Goal: Task Accomplishment & Management: Use online tool/utility

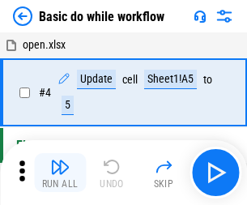
click at [60, 172] on img "button" at bounding box center [59, 166] width 19 height 19
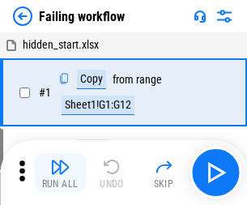
click at [60, 172] on img "button" at bounding box center [59, 166] width 19 height 19
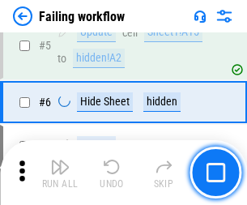
scroll to position [343, 0]
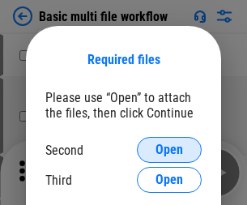
click at [169, 150] on span "Open" at bounding box center [169, 149] width 28 height 13
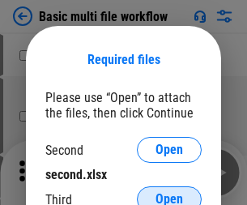
click at [169, 193] on span "Open" at bounding box center [169, 199] width 28 height 13
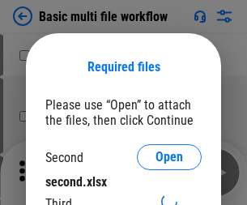
scroll to position [7, 0]
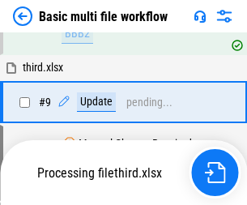
scroll to position [563, 0]
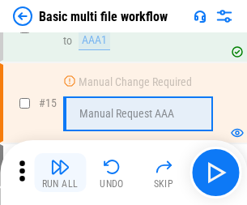
click at [60, 172] on img "button" at bounding box center [59, 166] width 19 height 19
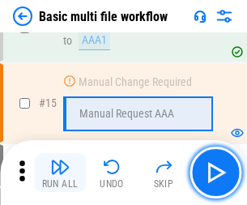
scroll to position [1077, 0]
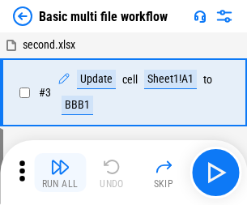
click at [60, 172] on img "button" at bounding box center [59, 166] width 19 height 19
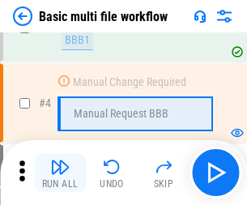
click at [60, 172] on img "button" at bounding box center [59, 166] width 19 height 19
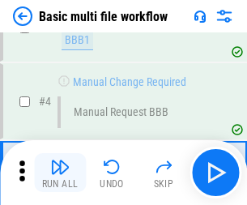
click at [60, 172] on img "button" at bounding box center [59, 166] width 19 height 19
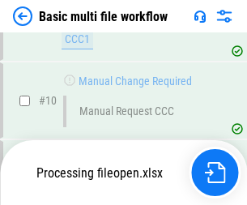
scroll to position [758, 0]
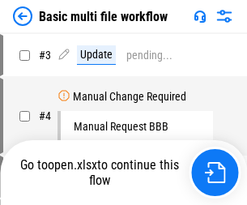
scroll to position [66, 0]
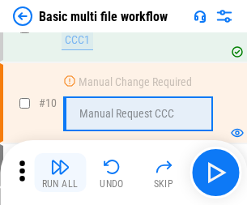
click at [60, 172] on img "button" at bounding box center [59, 166] width 19 height 19
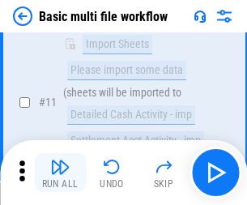
click at [60, 172] on img "button" at bounding box center [59, 166] width 19 height 19
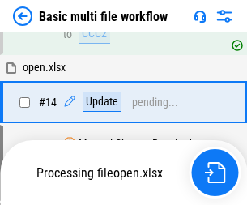
scroll to position [847, 0]
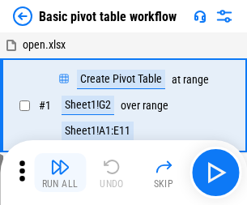
click at [60, 172] on img "button" at bounding box center [59, 166] width 19 height 19
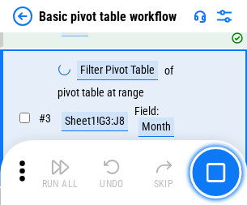
scroll to position [388, 0]
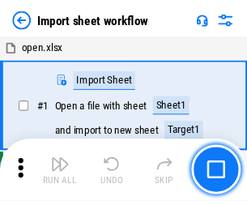
scroll to position [6, 0]
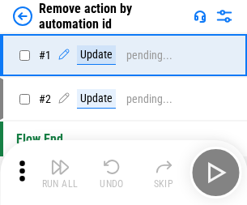
click at [60, 172] on img "button" at bounding box center [59, 166] width 19 height 19
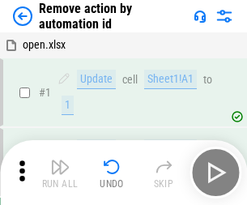
scroll to position [60, 0]
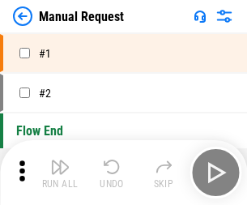
click at [60, 172] on img "button" at bounding box center [59, 166] width 19 height 19
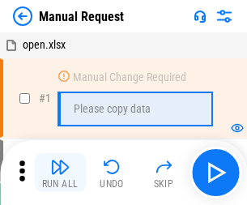
click at [60, 172] on img "button" at bounding box center [59, 166] width 19 height 19
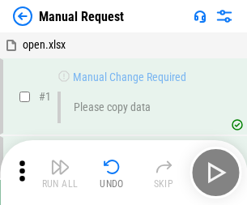
scroll to position [55, 0]
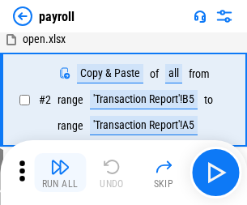
click at [60, 172] on img "button" at bounding box center [59, 166] width 19 height 19
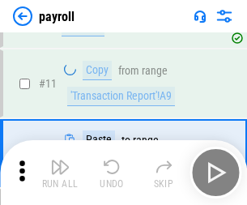
scroll to position [117, 0]
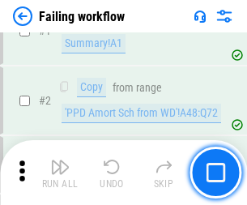
scroll to position [261, 0]
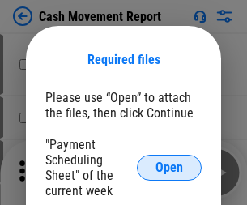
click at [169, 168] on span "Open" at bounding box center [169, 167] width 28 height 13
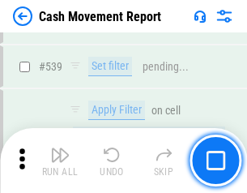
scroll to position [7184, 0]
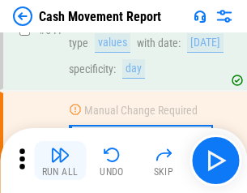
click at [60, 160] on img "button" at bounding box center [59, 154] width 19 height 19
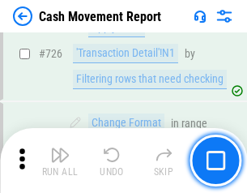
scroll to position [8445, 0]
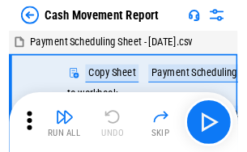
scroll to position [29, 0]
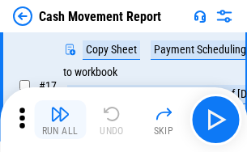
click at [60, 120] on img "button" at bounding box center [59, 113] width 19 height 19
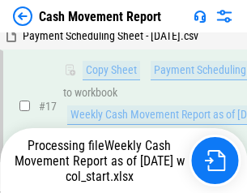
scroll to position [337, 0]
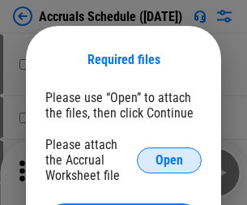
click at [169, 159] on span "Open" at bounding box center [169, 160] width 28 height 13
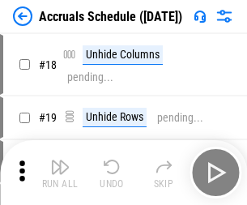
scroll to position [155, 0]
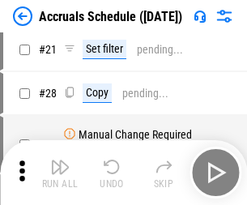
click at [60, 172] on img "button" at bounding box center [59, 166] width 19 height 19
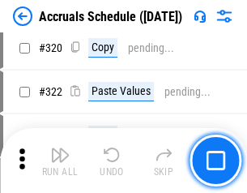
scroll to position [3011, 0]
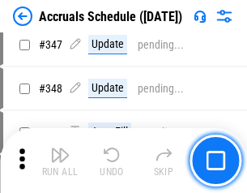
click at [60, 160] on img "button" at bounding box center [59, 154] width 19 height 19
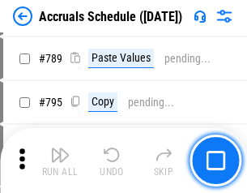
scroll to position [6800, 0]
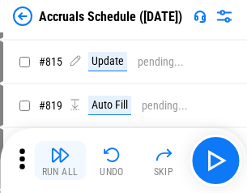
click at [60, 160] on img "button" at bounding box center [59, 154] width 19 height 19
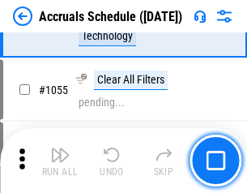
scroll to position [9354, 0]
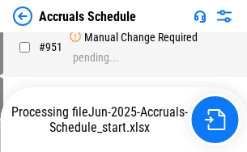
scroll to position [7764, 0]
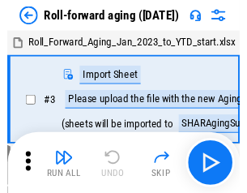
scroll to position [2, 0]
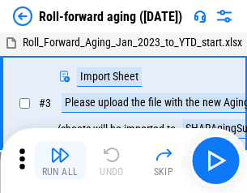
click at [60, 160] on img "button" at bounding box center [59, 154] width 19 height 19
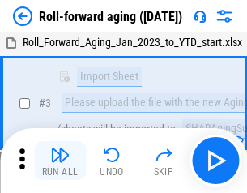
click at [60, 160] on img "button" at bounding box center [59, 154] width 19 height 19
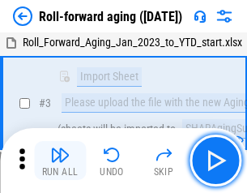
scroll to position [104, 0]
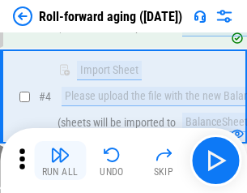
click at [60, 160] on img "button" at bounding box center [59, 154] width 19 height 19
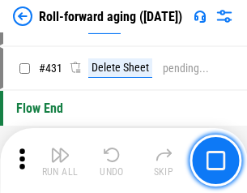
scroll to position [5613, 0]
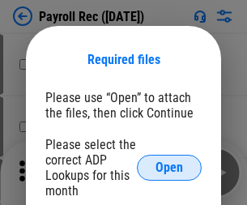
click at [169, 168] on span "Open" at bounding box center [169, 167] width 28 height 13
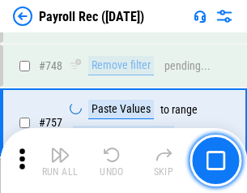
scroll to position [9582, 0]
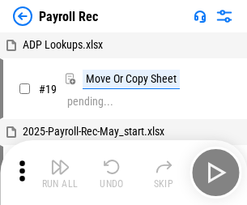
click at [60, 172] on img "button" at bounding box center [59, 166] width 19 height 19
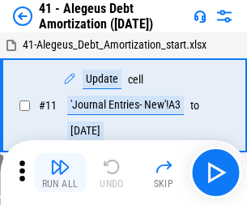
click at [60, 172] on img "button" at bounding box center [59, 166] width 19 height 19
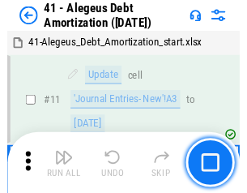
scroll to position [200, 0]
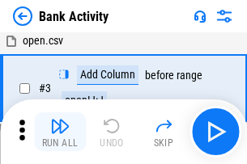
click at [60, 132] on img "button" at bounding box center [59, 126] width 19 height 19
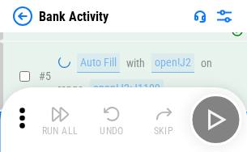
scroll to position [86, 0]
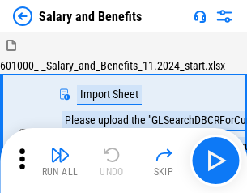
scroll to position [22, 0]
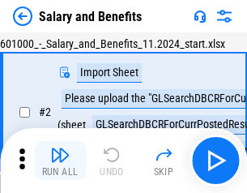
click at [60, 160] on img "button" at bounding box center [59, 154] width 19 height 19
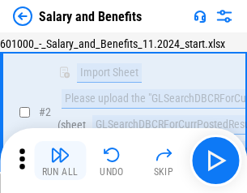
click at [60, 160] on img "button" at bounding box center [59, 154] width 19 height 19
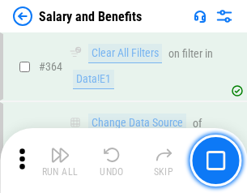
scroll to position [7623, 0]
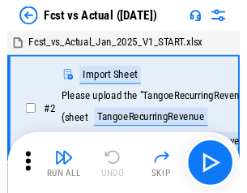
scroll to position [21, 0]
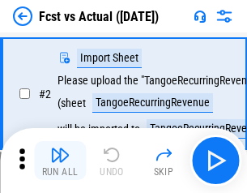
click at [60, 160] on img "button" at bounding box center [59, 154] width 19 height 19
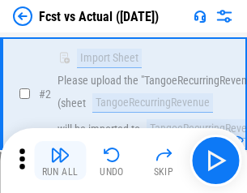
click at [60, 160] on img "button" at bounding box center [59, 154] width 19 height 19
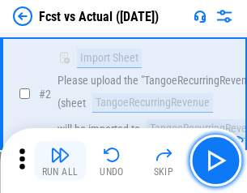
scroll to position [151, 0]
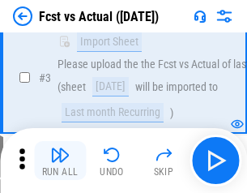
click at [60, 160] on img "button" at bounding box center [59, 154] width 19 height 19
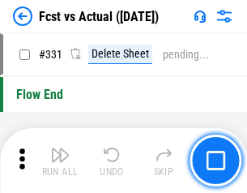
scroll to position [7748, 0]
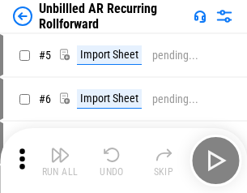
scroll to position [35, 0]
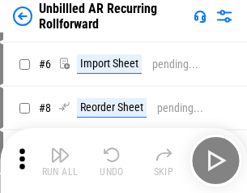
click at [60, 160] on img "button" at bounding box center [59, 154] width 19 height 19
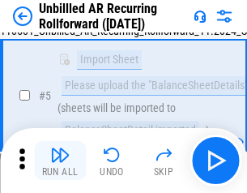
click at [60, 160] on img "button" at bounding box center [59, 154] width 19 height 19
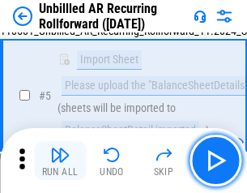
scroll to position [152, 0]
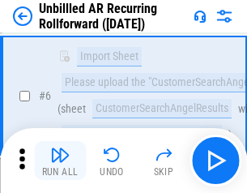
click at [60, 160] on img "button" at bounding box center [59, 154] width 19 height 19
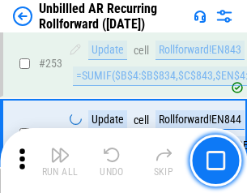
scroll to position [5498, 0]
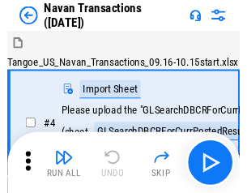
scroll to position [26, 0]
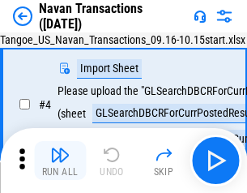
click at [60, 160] on img "button" at bounding box center [59, 154] width 19 height 19
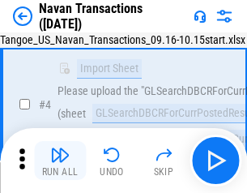
click at [60, 160] on img "button" at bounding box center [59, 154] width 19 height 19
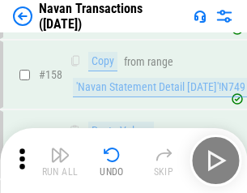
scroll to position [5248, 0]
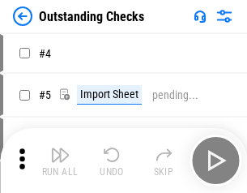
click at [60, 160] on img "button" at bounding box center [59, 154] width 19 height 19
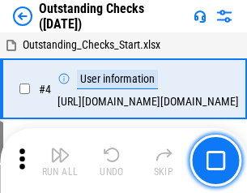
scroll to position [68, 0]
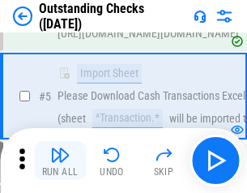
click at [60, 160] on img "button" at bounding box center [59, 154] width 19 height 19
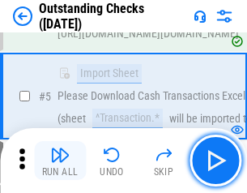
scroll to position [169, 0]
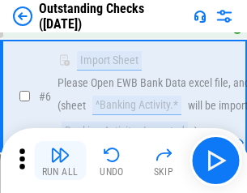
click at [60, 160] on img "button" at bounding box center [59, 154] width 19 height 19
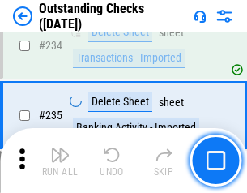
scroll to position [4915, 0]
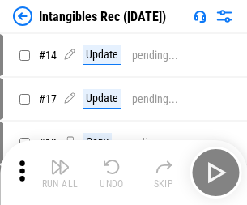
click at [60, 172] on img "button" at bounding box center [59, 166] width 19 height 19
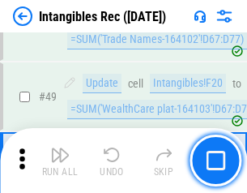
scroll to position [631, 0]
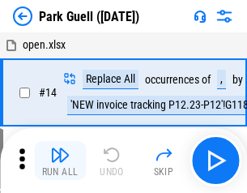
click at [60, 160] on img "button" at bounding box center [59, 154] width 19 height 19
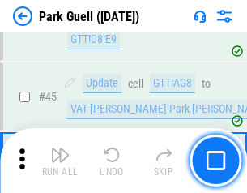
scroll to position [2024, 0]
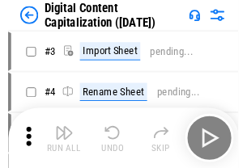
scroll to position [47, 0]
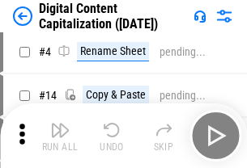
click at [60, 136] on img "button" at bounding box center [59, 130] width 19 height 19
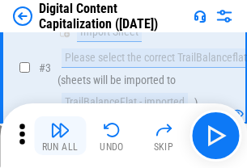
click at [60, 136] on img "button" at bounding box center [59, 130] width 19 height 19
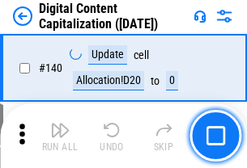
scroll to position [1717, 0]
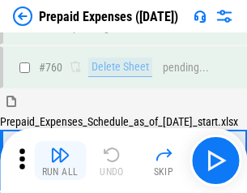
click at [60, 160] on img "button" at bounding box center [59, 154] width 19 height 19
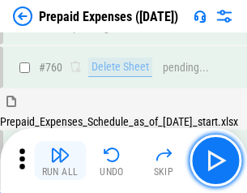
scroll to position [4486, 0]
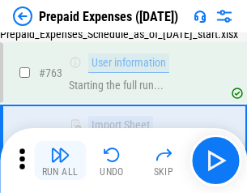
click at [60, 160] on img "button" at bounding box center [59, 154] width 19 height 19
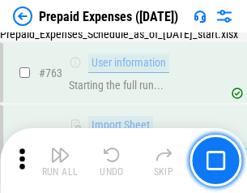
scroll to position [4582, 0]
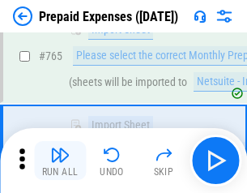
click at [60, 160] on img "button" at bounding box center [59, 154] width 19 height 19
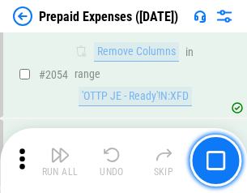
scroll to position [16920, 0]
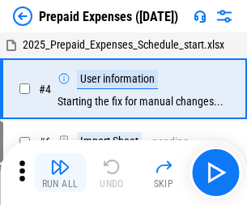
click at [60, 172] on img "button" at bounding box center [59, 166] width 19 height 19
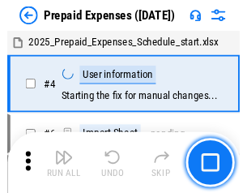
scroll to position [71, 0]
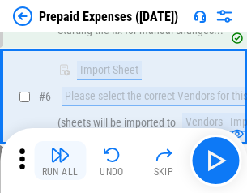
click at [60, 160] on img "button" at bounding box center [59, 154] width 19 height 19
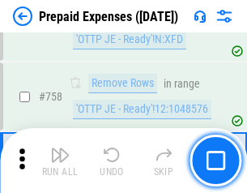
scroll to position [5768, 0]
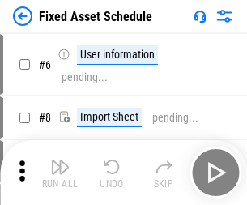
click at [60, 172] on img "button" at bounding box center [59, 166] width 19 height 19
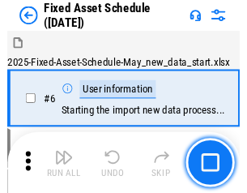
scroll to position [87, 0]
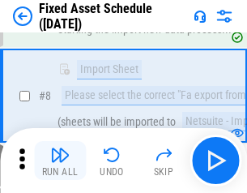
click at [60, 160] on img "button" at bounding box center [59, 154] width 19 height 19
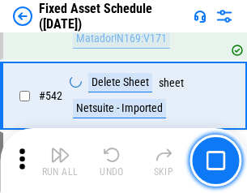
scroll to position [5771, 0]
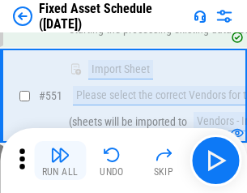
click at [60, 160] on img "button" at bounding box center [59, 154] width 19 height 19
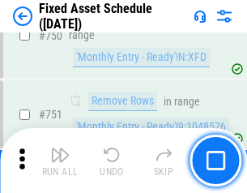
scroll to position [7892, 0]
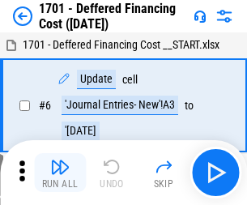
click at [60, 172] on img "button" at bounding box center [59, 166] width 19 height 19
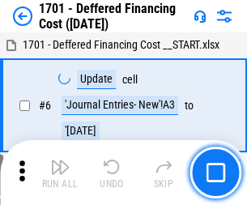
scroll to position [194, 0]
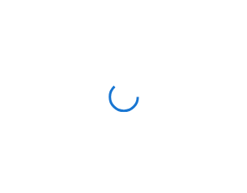
scroll to position [2, 0]
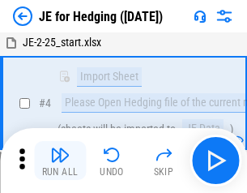
click at [60, 160] on img "button" at bounding box center [59, 154] width 19 height 19
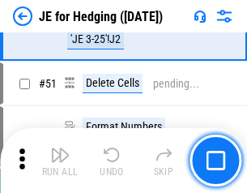
scroll to position [1048, 0]
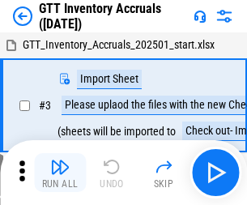
click at [60, 160] on img "button" at bounding box center [59, 166] width 19 height 19
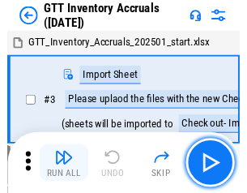
scroll to position [2, 0]
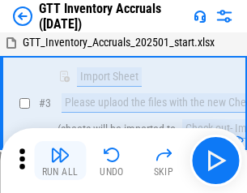
click at [60, 160] on img "button" at bounding box center [59, 154] width 19 height 19
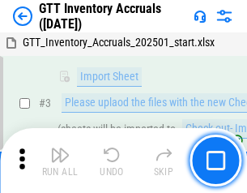
scroll to position [104, 0]
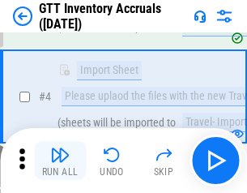
click at [60, 160] on img "button" at bounding box center [59, 154] width 19 height 19
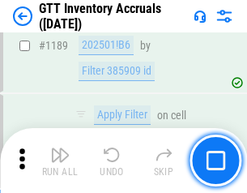
scroll to position [13218, 0]
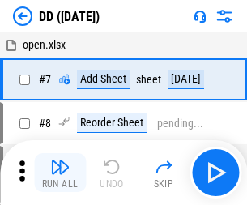
click at [60, 172] on img "button" at bounding box center [59, 166] width 19 height 19
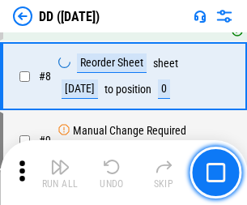
scroll to position [156, 0]
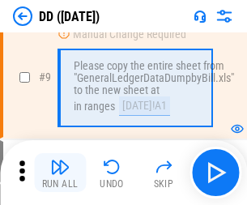
click at [60, 172] on img "button" at bounding box center [59, 166] width 19 height 19
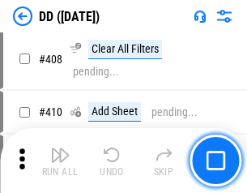
scroll to position [7242, 0]
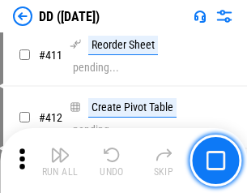
click at [60, 160] on img "button" at bounding box center [59, 154] width 19 height 19
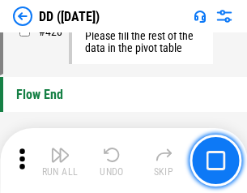
scroll to position [7748, 0]
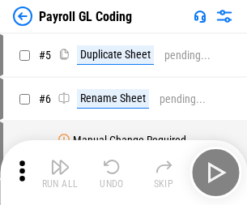
click at [60, 172] on img "button" at bounding box center [59, 166] width 19 height 19
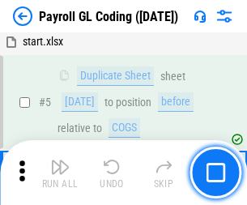
scroll to position [194, 0]
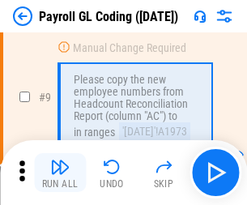
click at [60, 172] on img "button" at bounding box center [59, 166] width 19 height 19
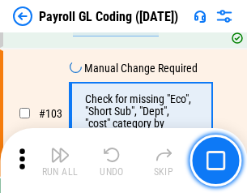
scroll to position [3798, 0]
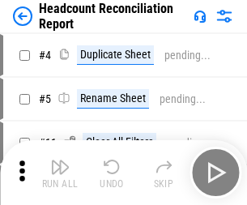
click at [60, 172] on img "button" at bounding box center [59, 166] width 19 height 19
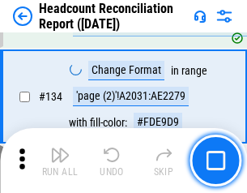
scroll to position [1946, 0]
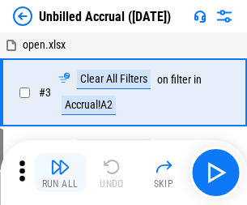
click at [60, 172] on img "button" at bounding box center [59, 166] width 19 height 19
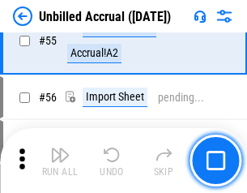
scroll to position [1690, 0]
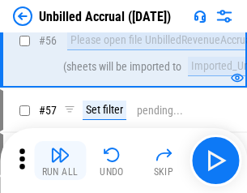
click at [60, 160] on img "button" at bounding box center [59, 154] width 19 height 19
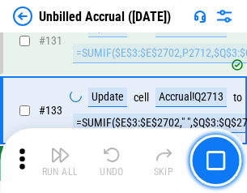
scroll to position [4822, 0]
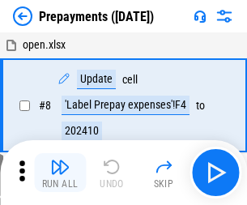
click at [60, 172] on img "button" at bounding box center [59, 166] width 19 height 19
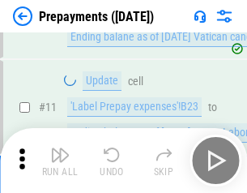
scroll to position [101, 0]
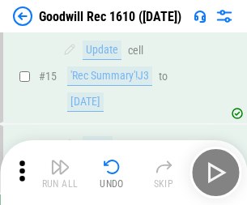
scroll to position [277, 0]
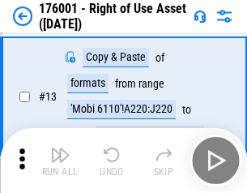
scroll to position [104, 0]
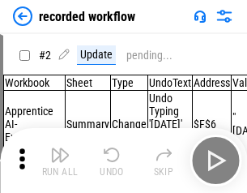
click at [60, 160] on img "button" at bounding box center [59, 154] width 19 height 19
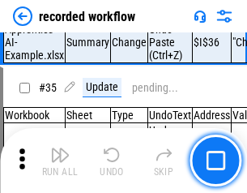
scroll to position [5060, 0]
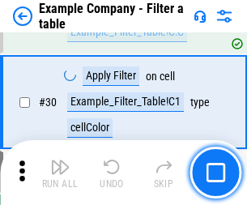
scroll to position [1481, 0]
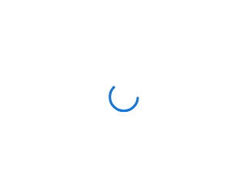
scroll to position [25, 0]
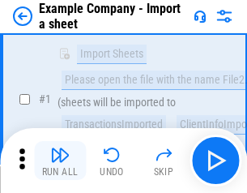
click at [60, 160] on img "button" at bounding box center [59, 154] width 19 height 19
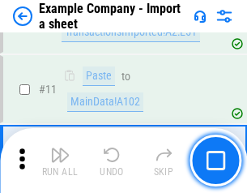
scroll to position [358, 0]
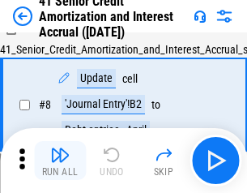
click at [60, 160] on img "button" at bounding box center [59, 154] width 19 height 19
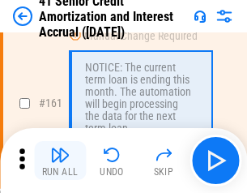
click at [60, 160] on img "button" at bounding box center [59, 154] width 19 height 19
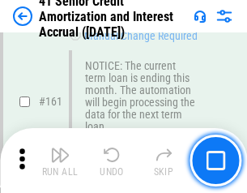
scroll to position [1731, 0]
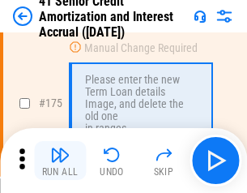
click at [60, 160] on img "button" at bounding box center [59, 154] width 19 height 19
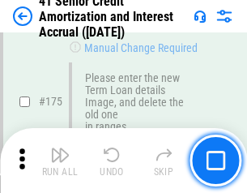
scroll to position [1896, 0]
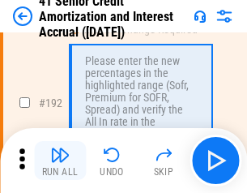
click at [60, 160] on img "button" at bounding box center [59, 154] width 19 height 19
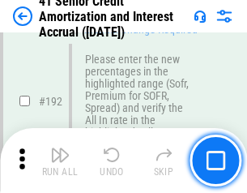
scroll to position [2066, 0]
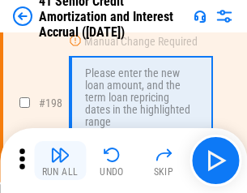
click at [60, 160] on img "button" at bounding box center [59, 154] width 19 height 19
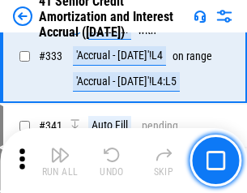
scroll to position [4135, 0]
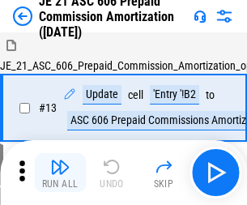
click at [60, 160] on img "button" at bounding box center [59, 166] width 19 height 19
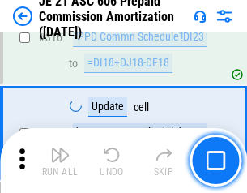
scroll to position [3022, 0]
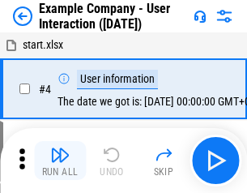
click at [60, 160] on img "button" at bounding box center [59, 154] width 19 height 19
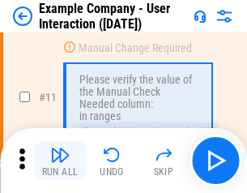
click at [60, 160] on img "button" at bounding box center [59, 154] width 19 height 19
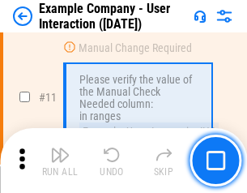
scroll to position [350, 0]
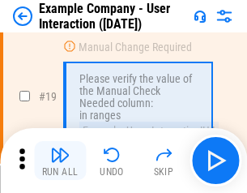
click at [60, 160] on img "button" at bounding box center [59, 154] width 19 height 19
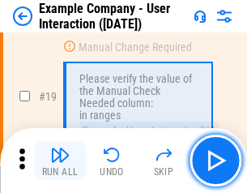
click at [60, 160] on img "button" at bounding box center [59, 154] width 19 height 19
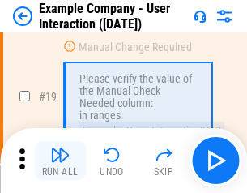
click at [60, 160] on img "button" at bounding box center [59, 154] width 19 height 19
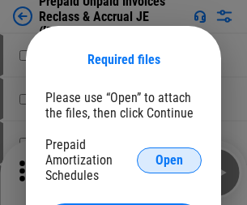
click at [169, 159] on span "Open" at bounding box center [169, 160] width 28 height 13
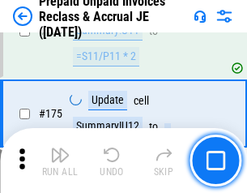
scroll to position [2185, 0]
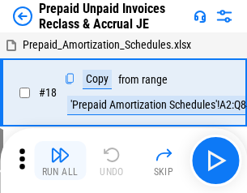
click at [60, 160] on img "button" at bounding box center [59, 154] width 19 height 19
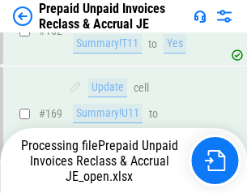
scroll to position [2185, 0]
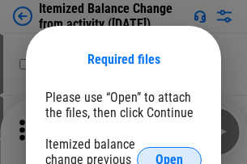
click at [169, 154] on span "Open" at bounding box center [169, 160] width 28 height 13
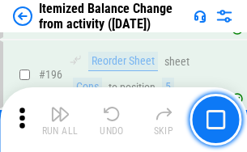
scroll to position [3115, 0]
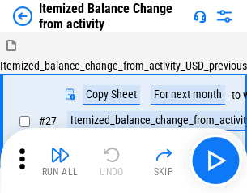
scroll to position [25, 0]
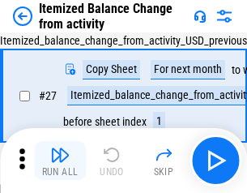
click at [60, 160] on img "button" at bounding box center [59, 154] width 19 height 19
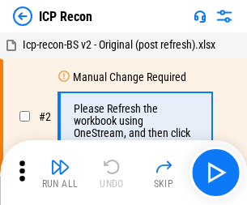
scroll to position [7, 0]
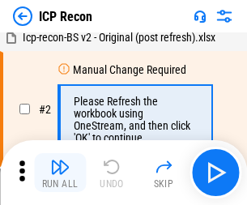
click at [60, 172] on img "button" at bounding box center [59, 166] width 19 height 19
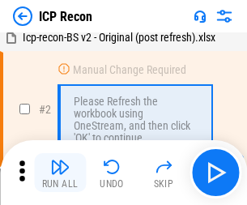
click at [60, 172] on img "button" at bounding box center [59, 166] width 19 height 19
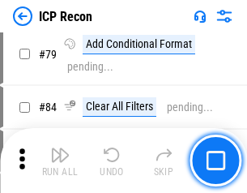
scroll to position [1586, 0]
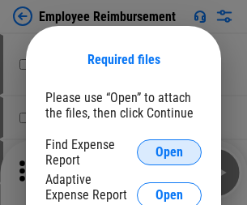
click at [169, 152] on span "Open" at bounding box center [169, 152] width 28 height 13
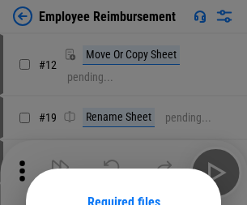
scroll to position [142, 0]
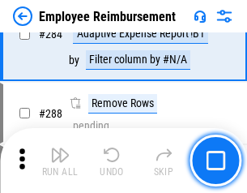
scroll to position [4400, 0]
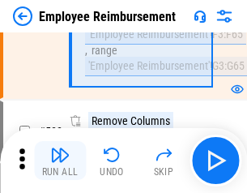
click at [60, 160] on img "button" at bounding box center [59, 154] width 19 height 19
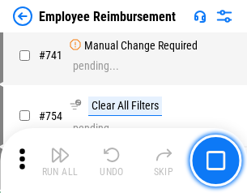
scroll to position [11357, 0]
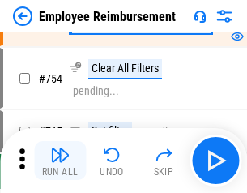
click at [60, 160] on img "button" at bounding box center [59, 154] width 19 height 19
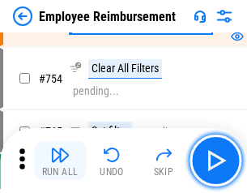
click at [60, 160] on img "button" at bounding box center [59, 154] width 19 height 19
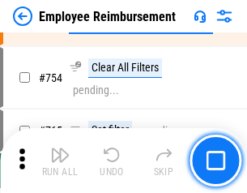
click at [60, 160] on img "button" at bounding box center [59, 154] width 19 height 19
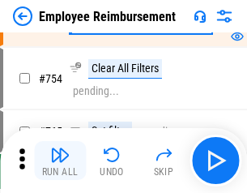
click at [60, 160] on img "button" at bounding box center [59, 154] width 19 height 19
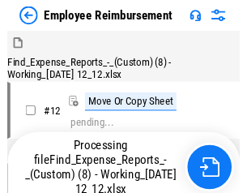
scroll to position [55, 0]
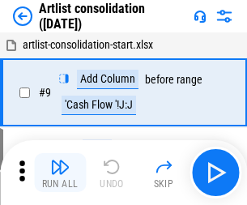
click at [60, 172] on img "button" at bounding box center [59, 166] width 19 height 19
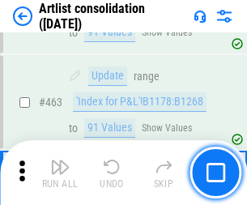
scroll to position [7088, 0]
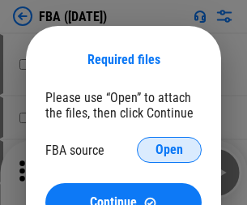
click at [169, 150] on span "Open" at bounding box center [169, 149] width 28 height 13
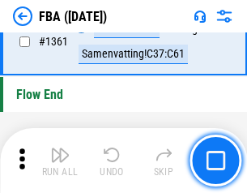
scroll to position [17384, 0]
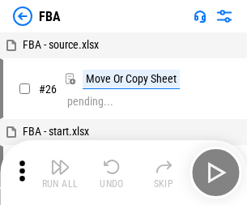
scroll to position [16, 0]
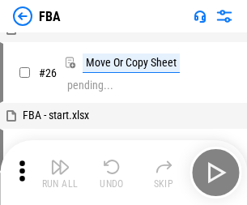
click at [60, 172] on img "button" at bounding box center [59, 166] width 19 height 19
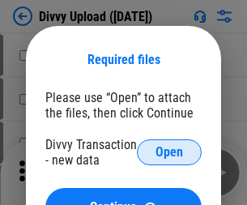
click at [169, 152] on span "Open" at bounding box center [169, 152] width 28 height 13
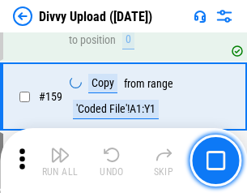
scroll to position [1676, 0]
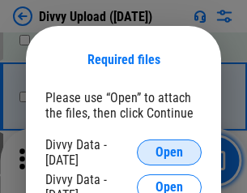
click at [169, 152] on span "Open" at bounding box center [169, 152] width 28 height 13
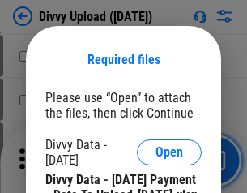
scroll to position [2750, 0]
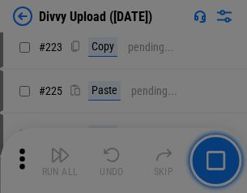
scroll to position [3230, 0]
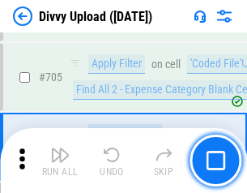
scroll to position [11073, 0]
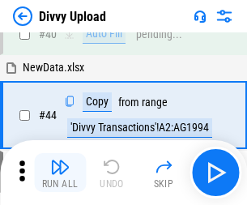
click at [60, 172] on img "button" at bounding box center [59, 166] width 19 height 19
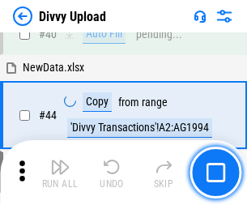
scroll to position [178, 0]
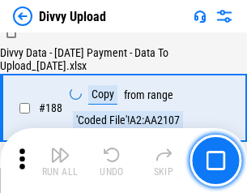
scroll to position [1905, 0]
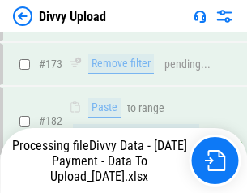
scroll to position [1811, 0]
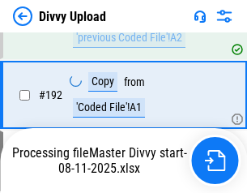
scroll to position [2168, 0]
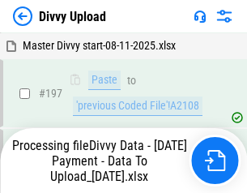
scroll to position [2525, 0]
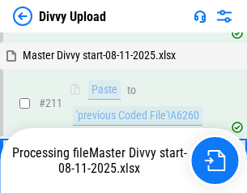
scroll to position [3059, 0]
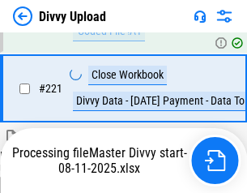
scroll to position [3596, 0]
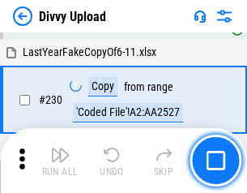
scroll to position [4017, 0]
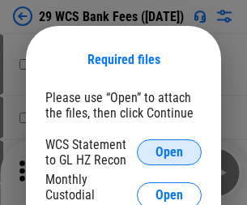
click at [169, 152] on span "Open" at bounding box center [169, 152] width 28 height 13
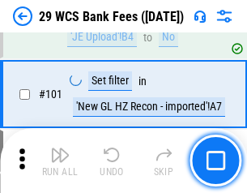
scroll to position [1578, 0]
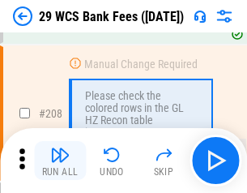
click at [60, 160] on img "button" at bounding box center [59, 154] width 19 height 19
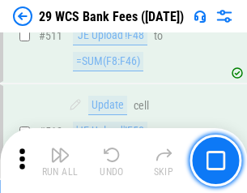
scroll to position [8144, 0]
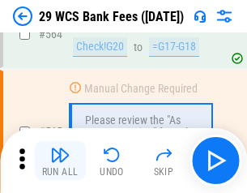
click at [60, 160] on img "button" at bounding box center [59, 154] width 19 height 19
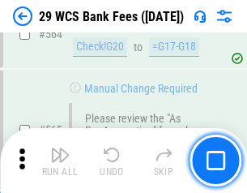
scroll to position [8754, 0]
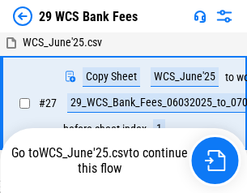
scroll to position [323, 0]
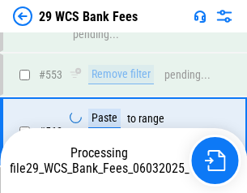
scroll to position [8736, 0]
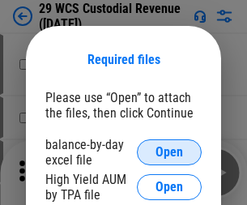
click at [169, 152] on span "Open" at bounding box center [169, 152] width 28 height 13
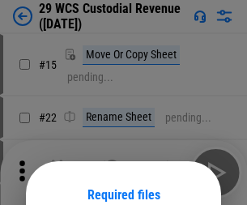
scroll to position [135, 0]
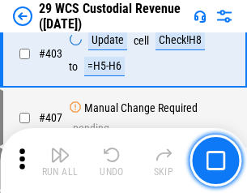
scroll to position [7497, 0]
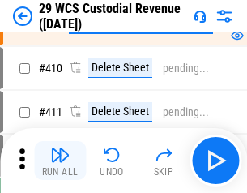
click at [60, 160] on img "button" at bounding box center [59, 154] width 19 height 19
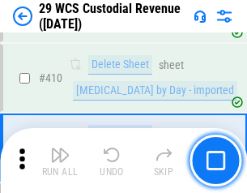
scroll to position [7731, 0]
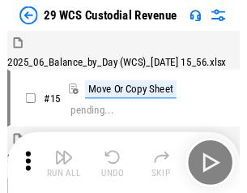
scroll to position [39, 0]
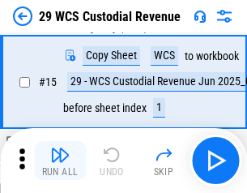
click at [60, 160] on img "button" at bounding box center [59, 154] width 19 height 19
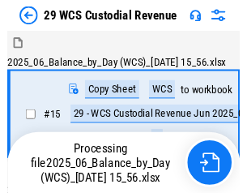
scroll to position [30, 0]
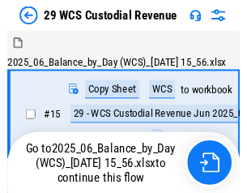
scroll to position [30, 0]
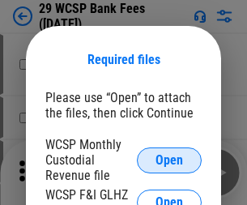
click at [169, 159] on span "Open" at bounding box center [169, 160] width 28 height 13
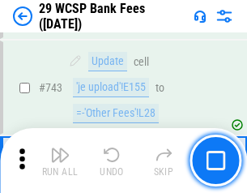
scroll to position [8157, 0]
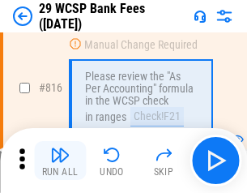
click at [60, 160] on img "button" at bounding box center [59, 154] width 19 height 19
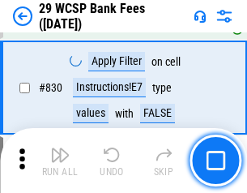
scroll to position [10270, 0]
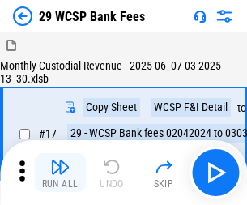
click at [60, 160] on img "button" at bounding box center [59, 166] width 19 height 19
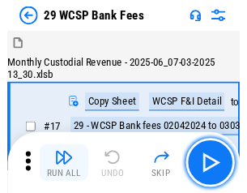
scroll to position [39, 0]
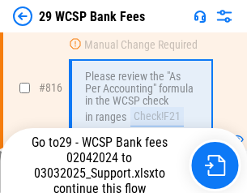
scroll to position [9871, 0]
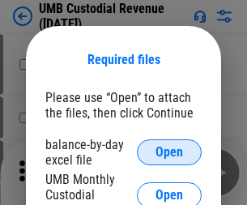
click at [169, 152] on span "Open" at bounding box center [169, 152] width 28 height 13
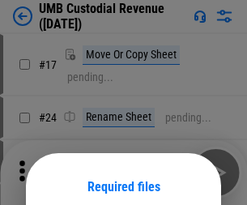
scroll to position [127, 0]
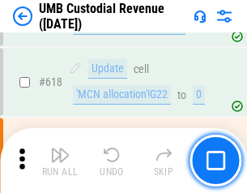
scroll to position [8339, 0]
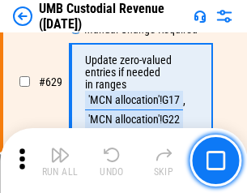
click at [60, 160] on img "button" at bounding box center [59, 154] width 19 height 19
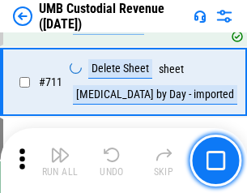
scroll to position [9854, 0]
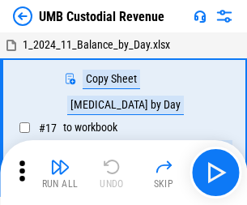
scroll to position [12, 0]
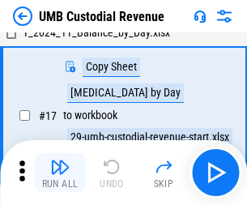
click at [60, 172] on img "button" at bounding box center [59, 166] width 19 height 19
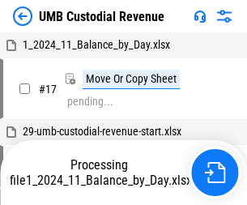
scroll to position [12, 0]
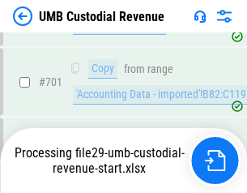
scroll to position [9608, 0]
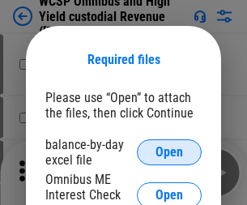
click at [169, 152] on span "Open" at bounding box center [169, 152] width 28 height 13
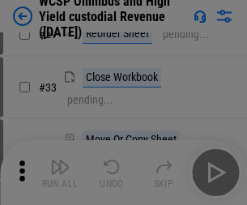
scroll to position [370, 0]
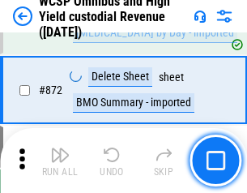
scroll to position [13700, 0]
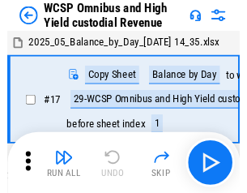
scroll to position [9, 0]
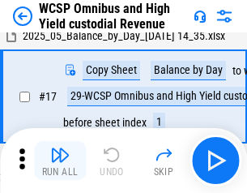
click at [60, 160] on img "button" at bounding box center [59, 154] width 19 height 19
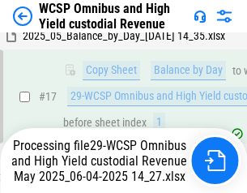
scroll to position [254, 0]
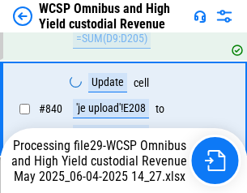
scroll to position [13523, 0]
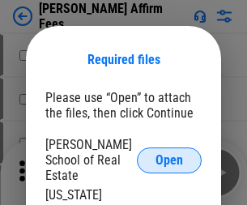
click at [169, 154] on span "Open" at bounding box center [169, 160] width 28 height 13
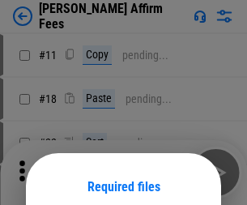
scroll to position [127, 0]
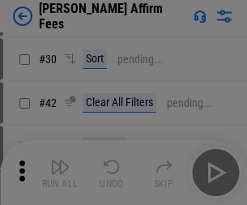
scroll to position [329, 0]
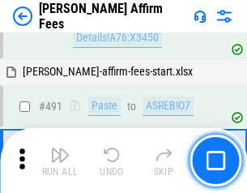
scroll to position [4401, 0]
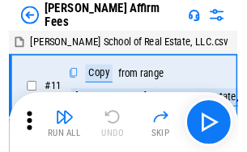
scroll to position [16, 0]
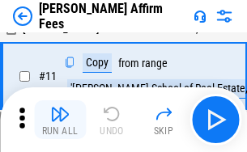
click at [60, 120] on img "button" at bounding box center [59, 113] width 19 height 19
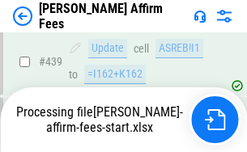
scroll to position [4245, 0]
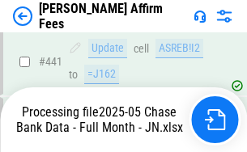
scroll to position [4245, 0]
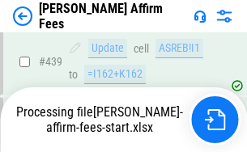
scroll to position [4245, 0]
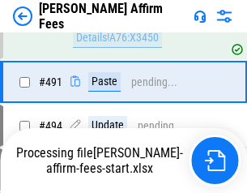
scroll to position [4401, 0]
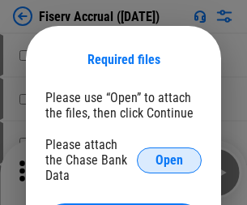
click at [169, 154] on span "Open" at bounding box center [169, 160] width 28 height 13
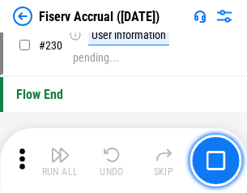
scroll to position [5129, 0]
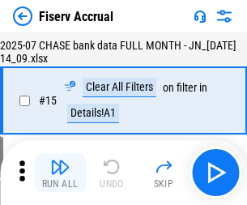
click at [60, 172] on img "button" at bounding box center [59, 166] width 19 height 19
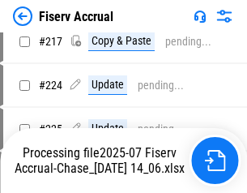
scroll to position [4912, 0]
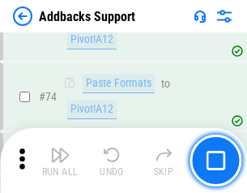
scroll to position [1178, 0]
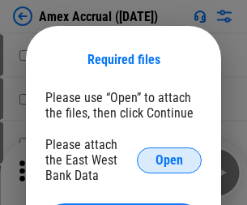
click at [169, 159] on span "Open" at bounding box center [169, 160] width 28 height 13
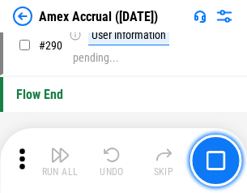
scroll to position [5041, 0]
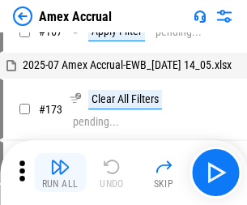
click at [60, 172] on img "button" at bounding box center [59, 166] width 19 height 19
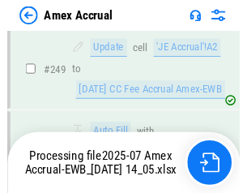
scroll to position [3994, 0]
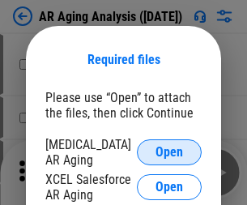
click at [169, 150] on span "Open" at bounding box center [169, 152] width 28 height 13
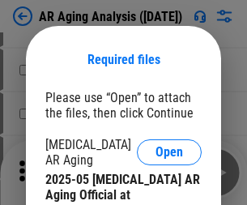
scroll to position [487, 0]
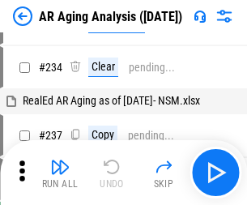
scroll to position [16, 0]
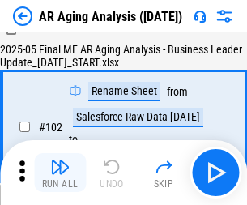
click at [60, 172] on img "button" at bounding box center [59, 166] width 19 height 19
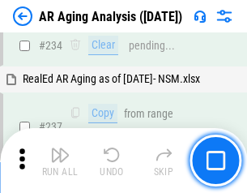
scroll to position [2509, 0]
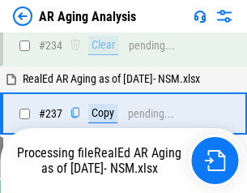
scroll to position [2558, 0]
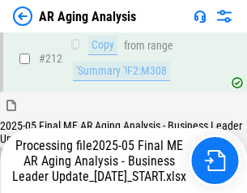
scroll to position [2491, 0]
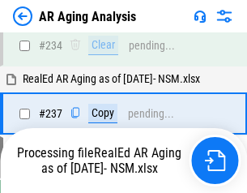
scroll to position [2558, 0]
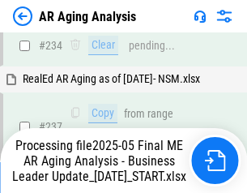
scroll to position [2491, 0]
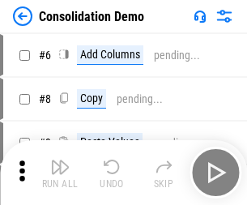
click at [60, 172] on img "button" at bounding box center [59, 166] width 19 height 19
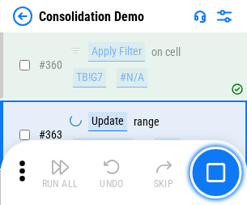
scroll to position [5425, 0]
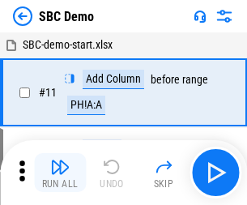
click at [60, 172] on img "button" at bounding box center [59, 166] width 19 height 19
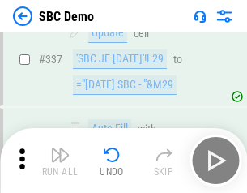
scroll to position [4258, 0]
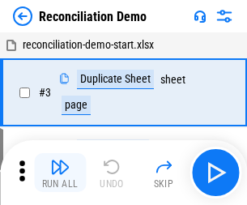
click at [60, 172] on img "button" at bounding box center [59, 166] width 19 height 19
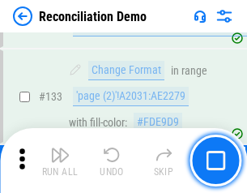
scroll to position [1922, 0]
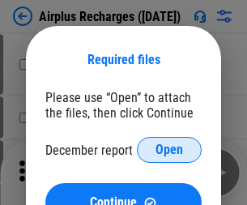
click at [169, 150] on span "Open" at bounding box center [169, 149] width 28 height 13
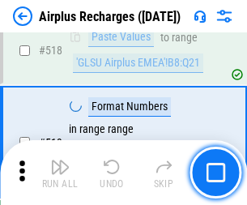
scroll to position [6966, 0]
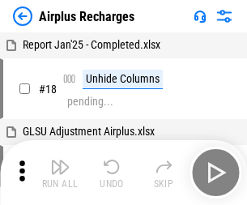
click at [60, 172] on img "button" at bounding box center [59, 166] width 19 height 19
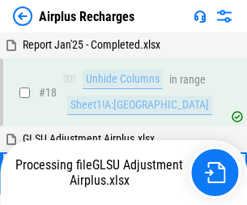
scroll to position [71, 0]
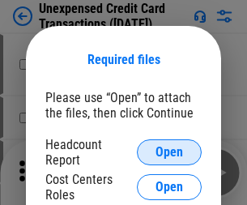
click at [169, 152] on span "Open" at bounding box center [169, 152] width 28 height 13
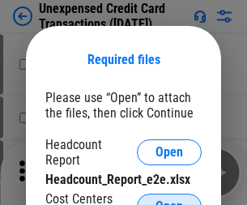
click at [169, 200] on span "Open" at bounding box center [169, 206] width 28 height 13
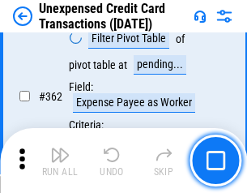
scroll to position [4163, 0]
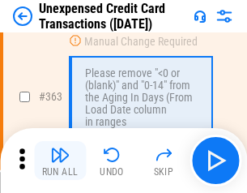
click at [60, 160] on img "button" at bounding box center [59, 154] width 19 height 19
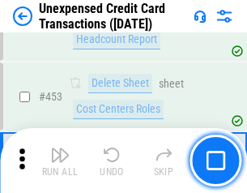
scroll to position [5521, 0]
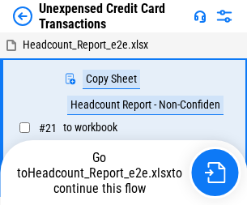
scroll to position [19, 0]
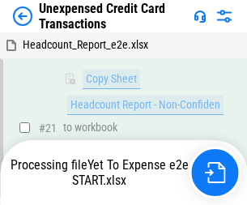
scroll to position [263, 0]
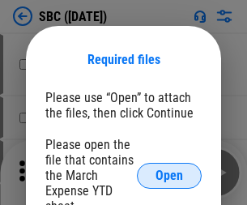
click at [169, 175] on span "Open" at bounding box center [169, 175] width 28 height 13
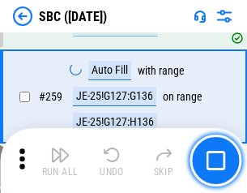
scroll to position [3163, 0]
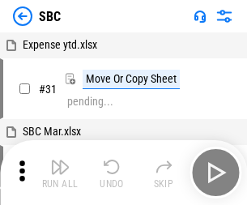
click at [60, 172] on img "button" at bounding box center [59, 166] width 19 height 19
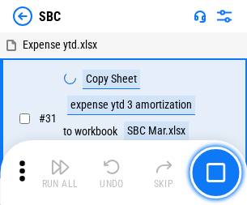
scroll to position [16, 0]
